Goal: Task Accomplishment & Management: Manage account settings

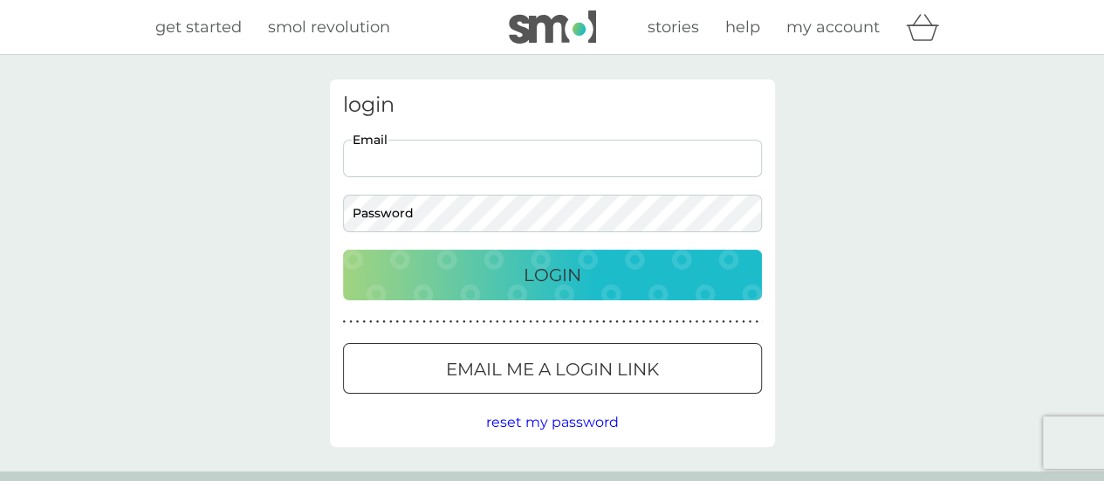
click at [373, 150] on input "Email" at bounding box center [552, 159] width 419 height 38
type input "[PERSON_NAME][EMAIL_ADDRESS][DOMAIN_NAME]"
click at [343, 249] on button "Login" at bounding box center [552, 274] width 419 height 51
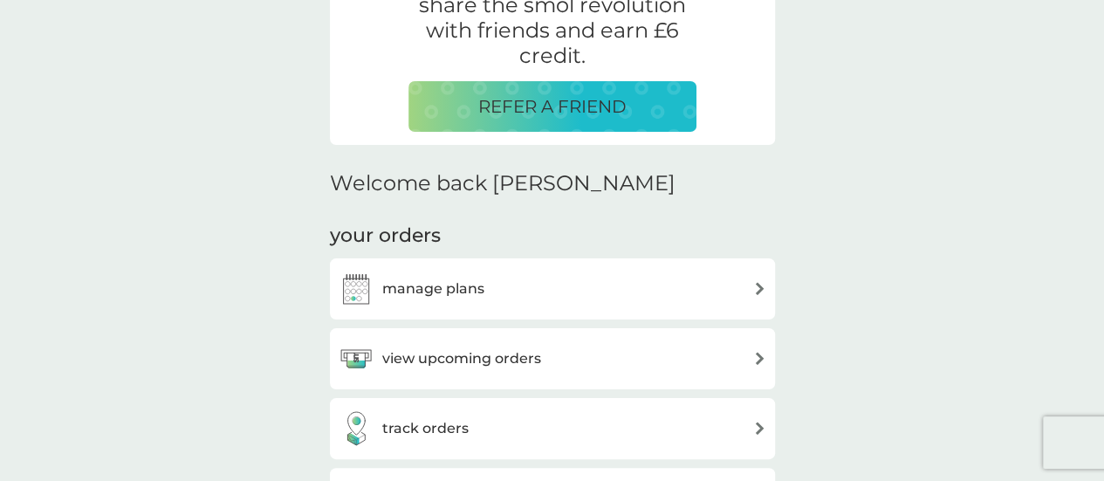
scroll to position [436, 0]
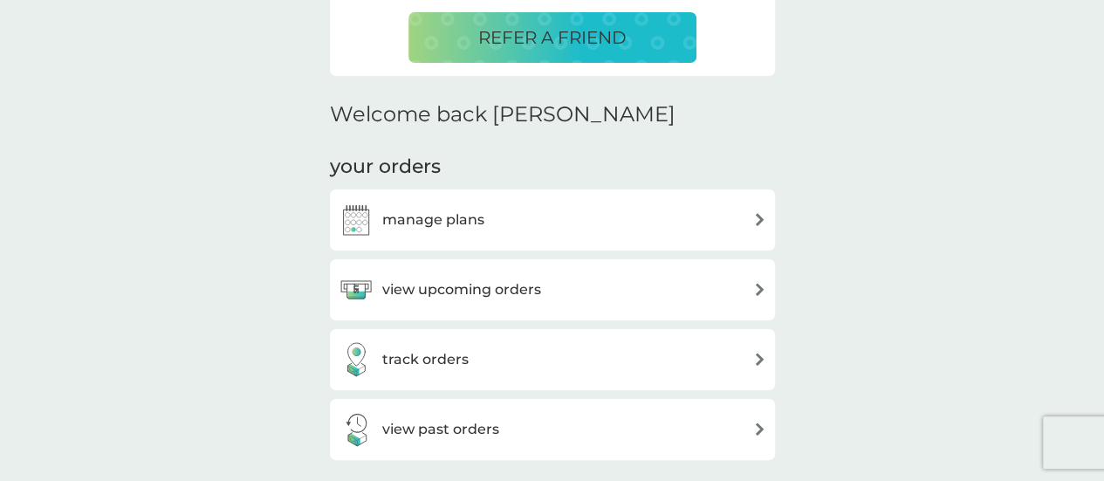
click at [401, 288] on h3 "view upcoming orders" at bounding box center [461, 289] width 159 height 23
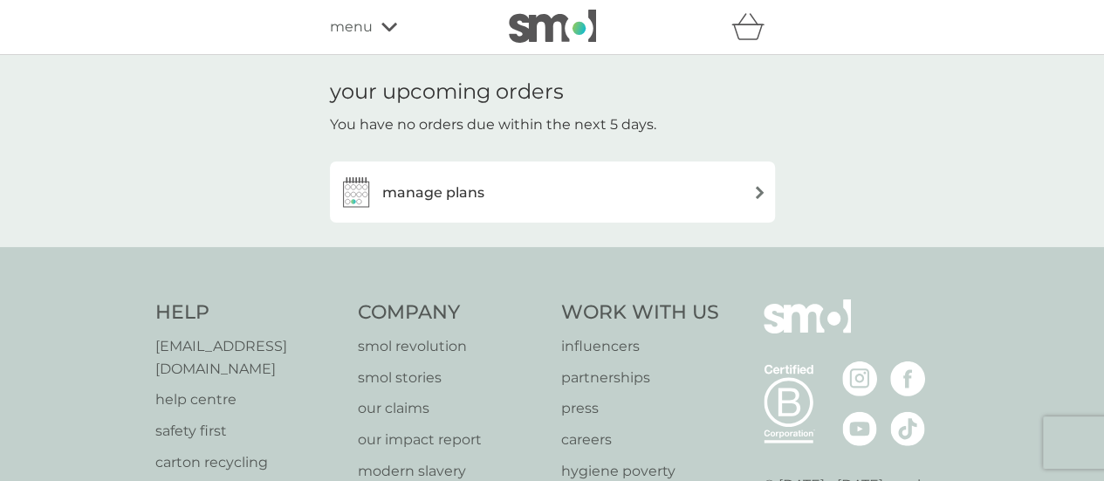
click at [415, 196] on h3 "manage plans" at bounding box center [433, 192] width 102 height 23
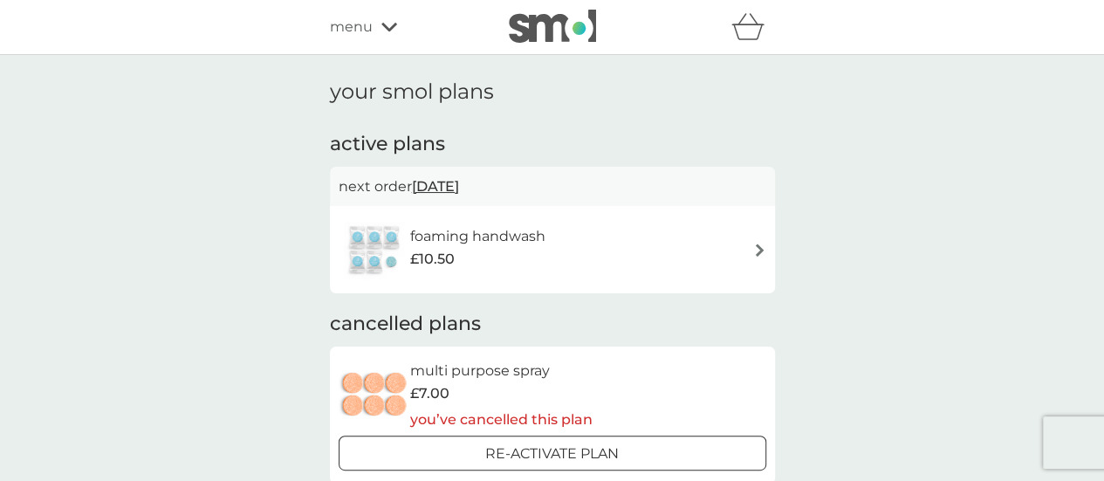
scroll to position [87, 0]
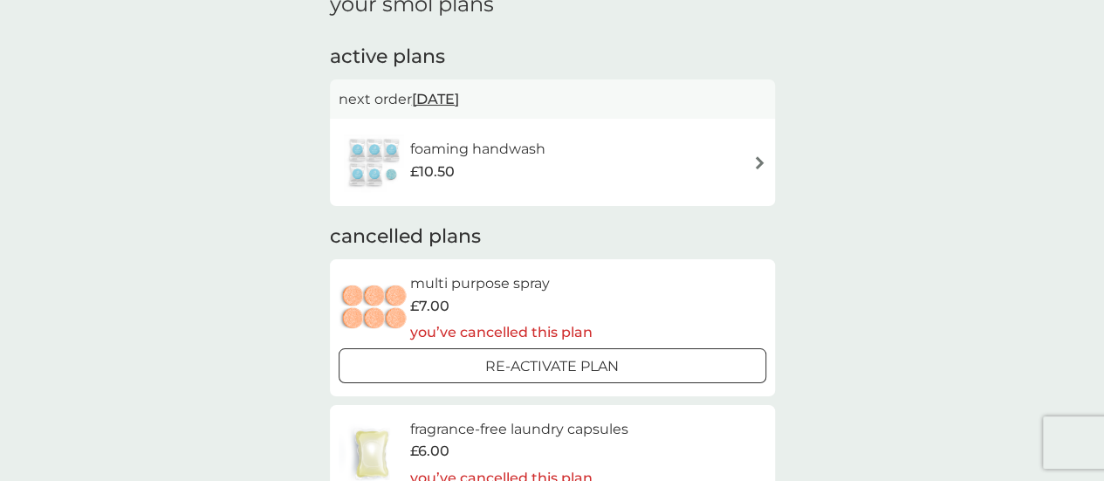
click at [440, 149] on h6 "foaming handwash" at bounding box center [477, 149] width 135 height 23
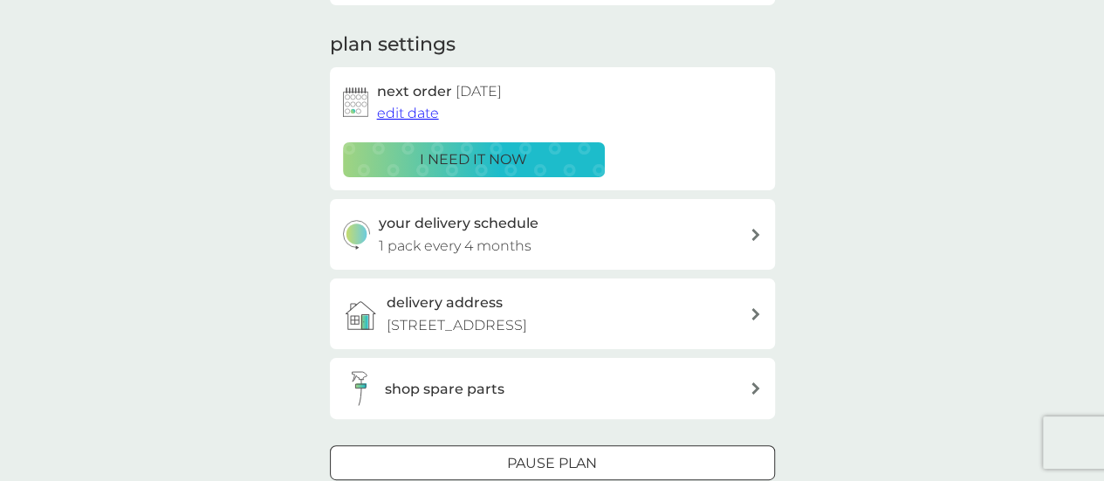
scroll to position [87, 0]
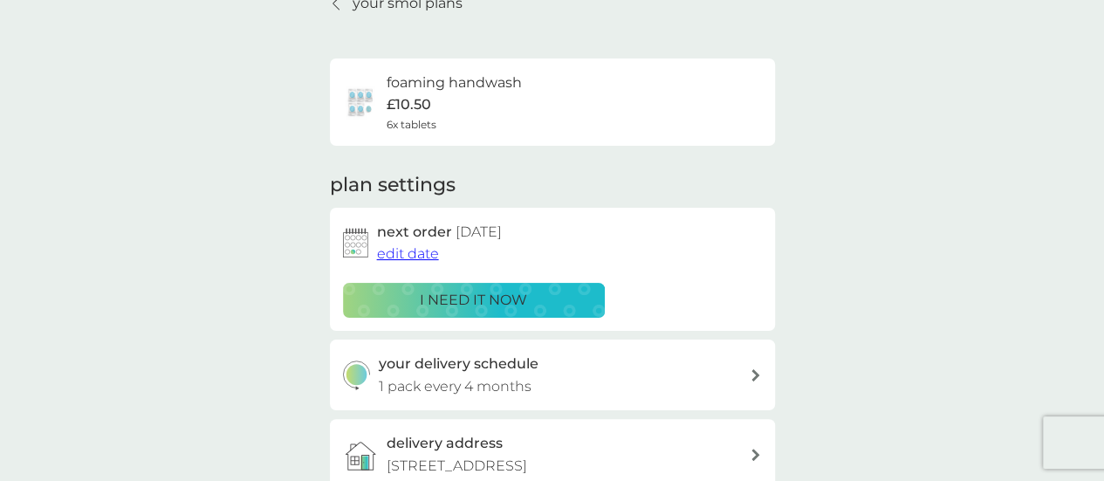
click at [502, 305] on p "i need it now" at bounding box center [473, 300] width 107 height 23
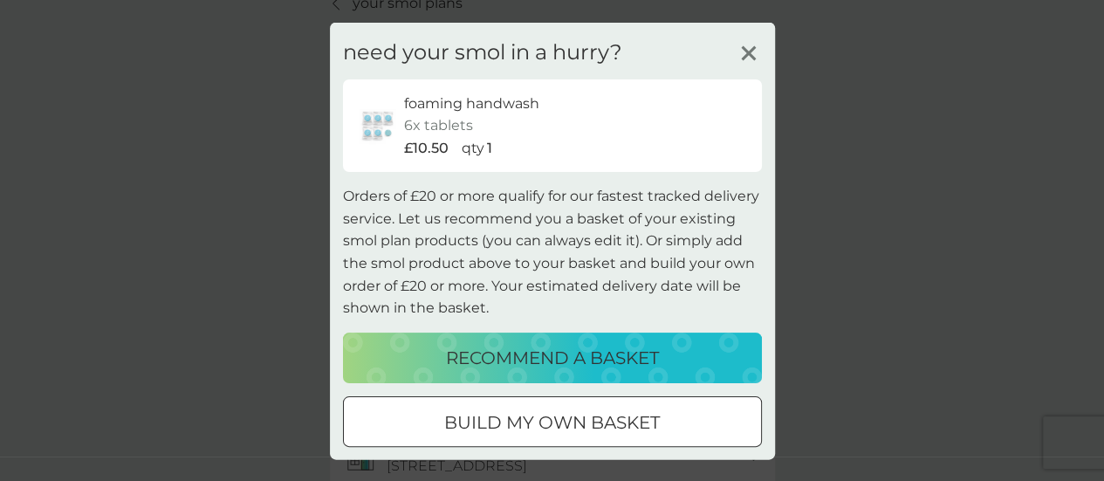
click at [741, 50] on line at bounding box center [747, 52] width 13 height 13
